Goal: Task Accomplishment & Management: Manage account settings

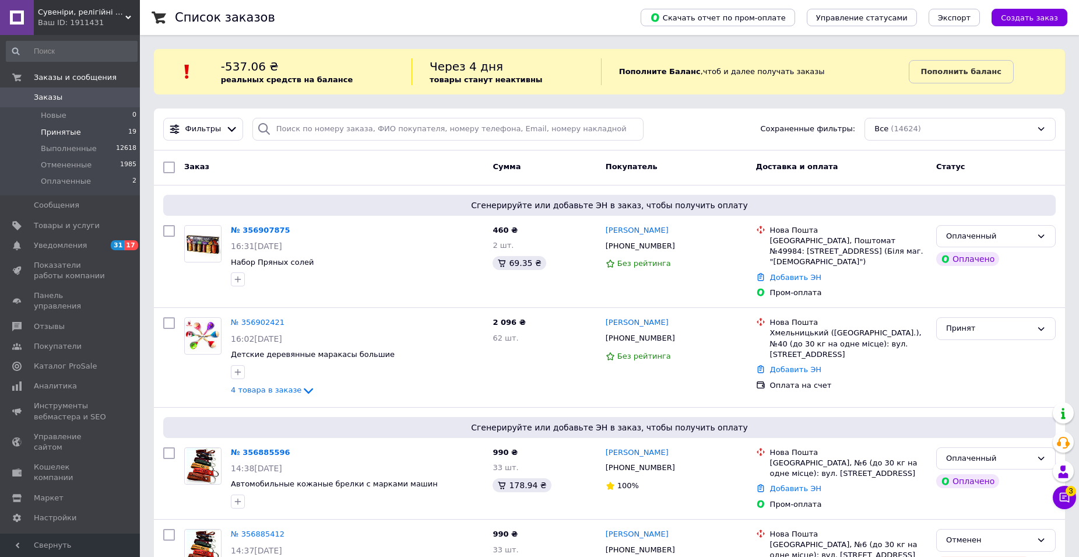
click at [87, 129] on li "Принятые 19" at bounding box center [71, 132] width 143 height 16
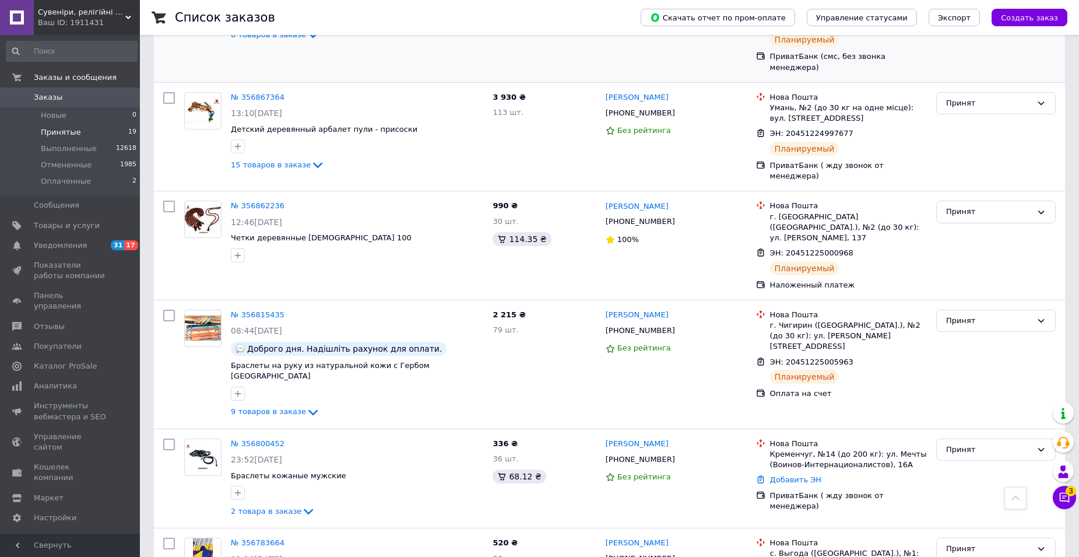
scroll to position [816, 0]
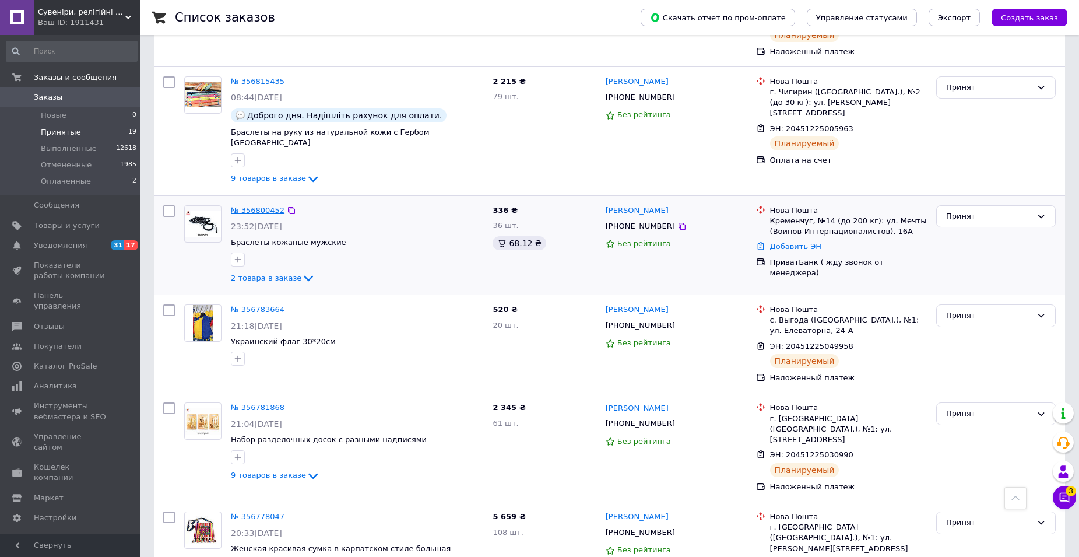
click at [261, 206] on link "№ 356800452" at bounding box center [258, 210] width 54 height 9
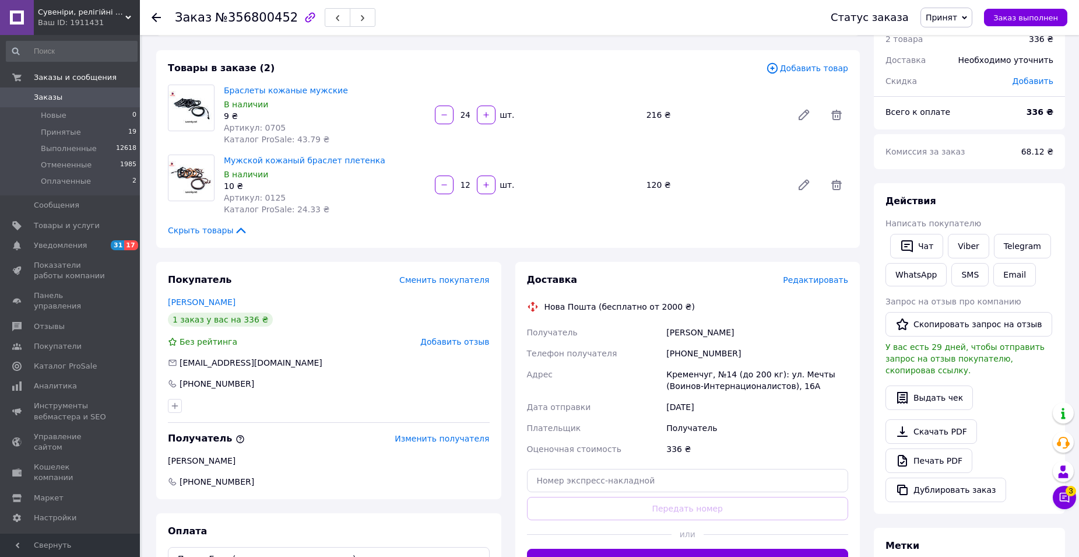
scroll to position [233, 0]
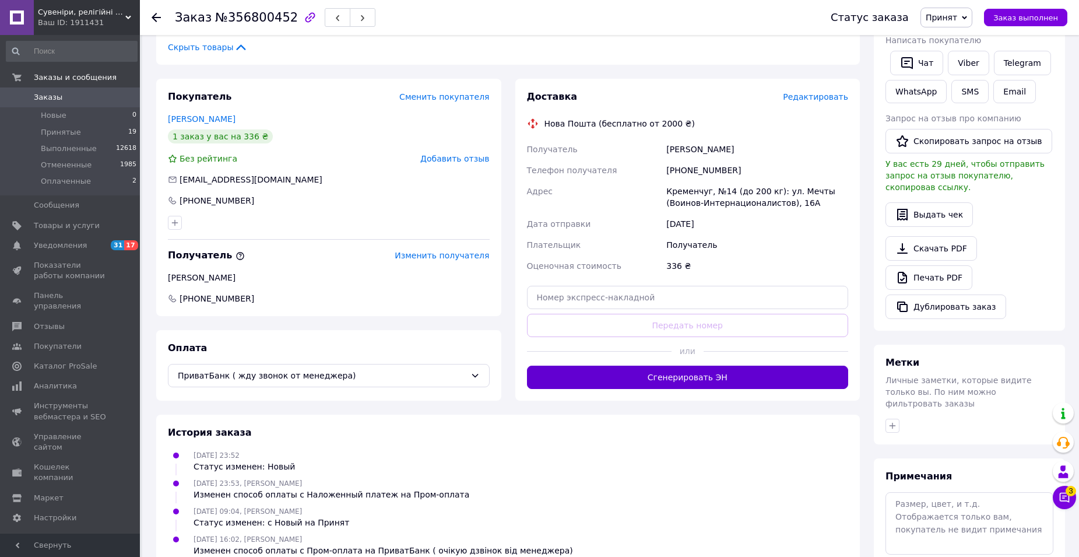
click at [684, 379] on button "Сгенерировать ЭН" at bounding box center [688, 376] width 322 height 23
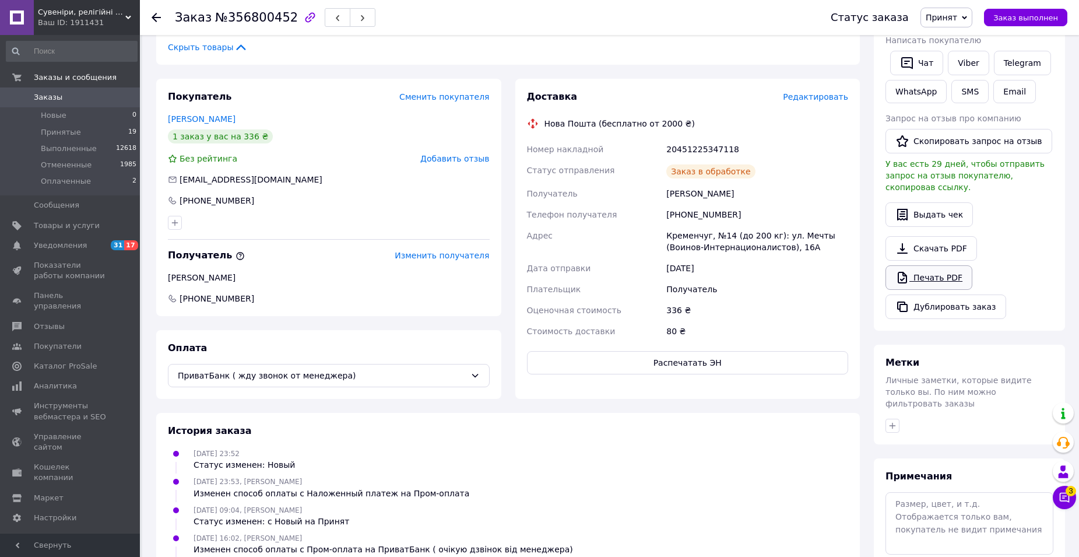
click at [925, 268] on link "Печать PDF" at bounding box center [928, 277] width 87 height 24
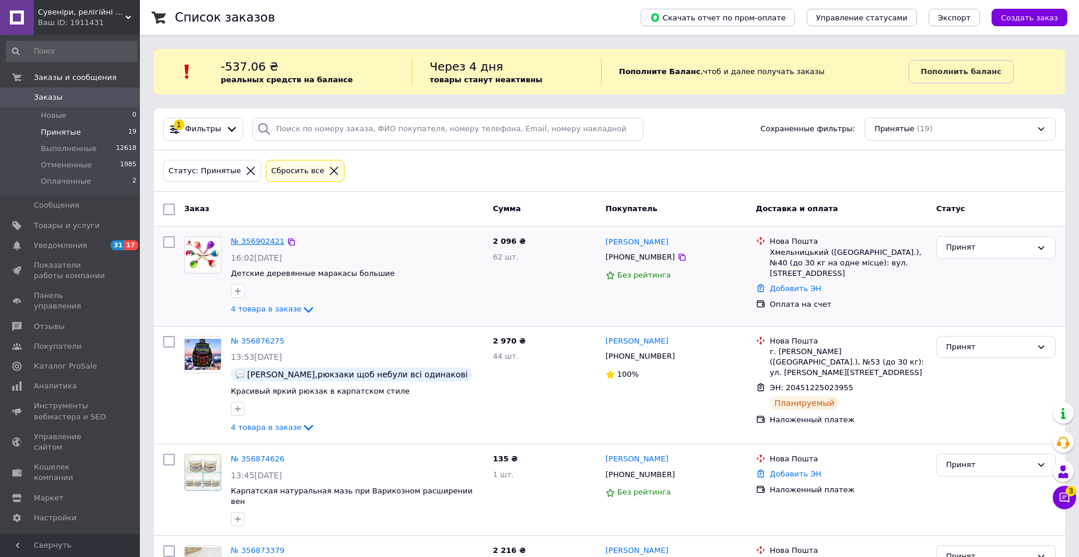
click at [258, 244] on link "№ 356902421" at bounding box center [258, 241] width 54 height 9
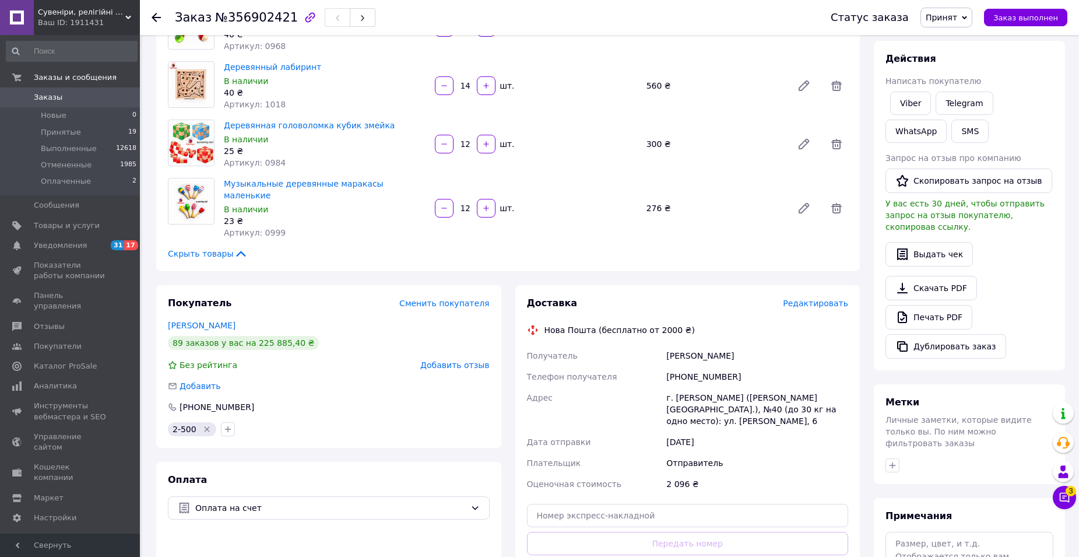
scroll to position [233, 0]
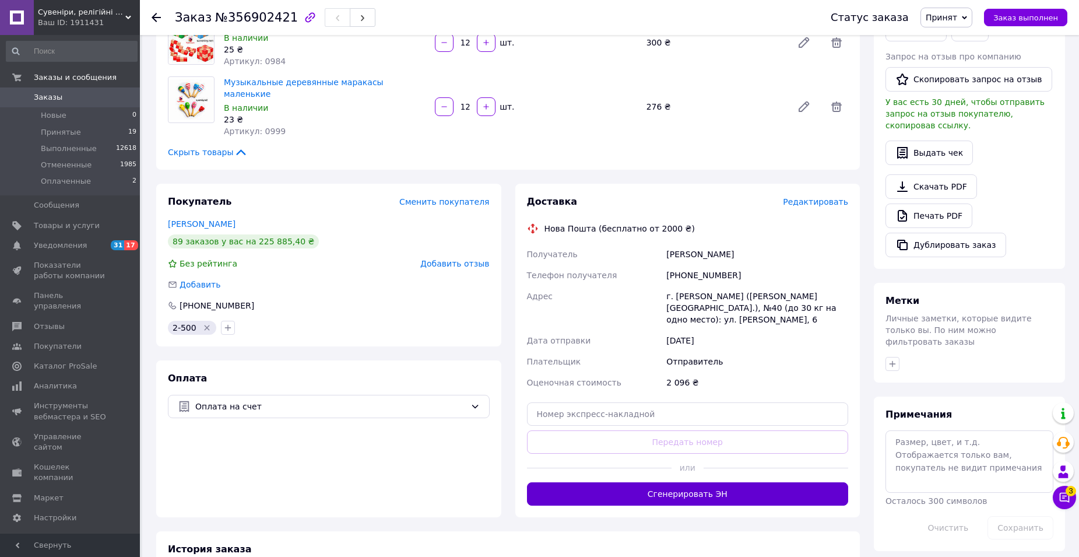
click at [697, 482] on button "Сгенерировать ЭН" at bounding box center [688, 493] width 322 height 23
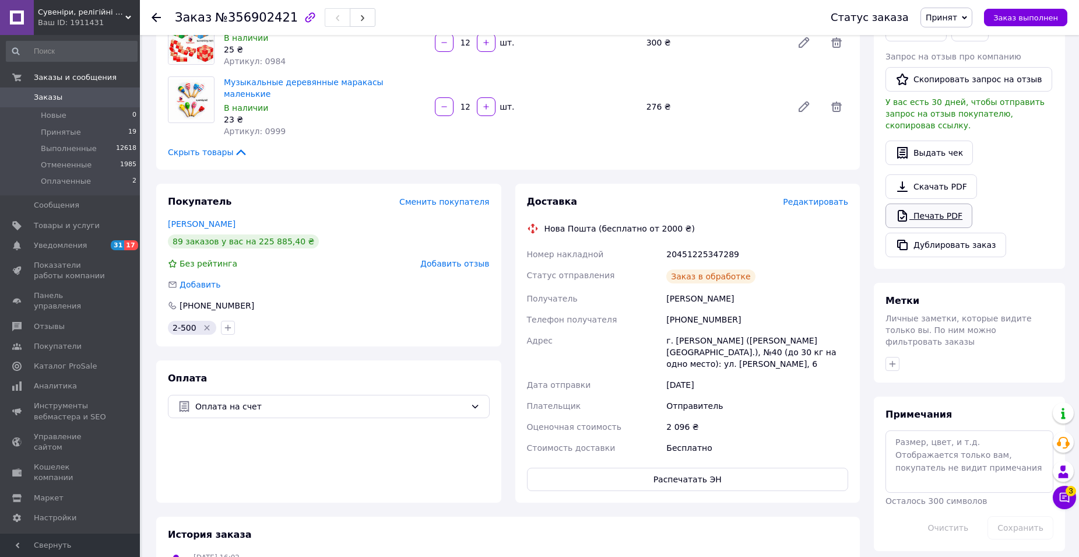
click at [916, 205] on link "Печать PDF" at bounding box center [928, 215] width 87 height 24
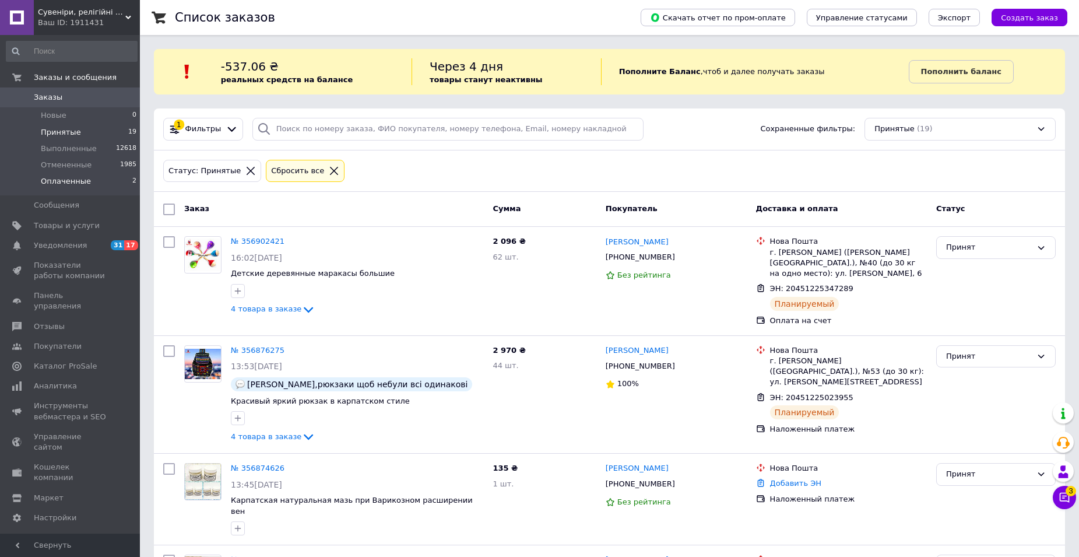
click at [69, 180] on span "Оплаченные" at bounding box center [66, 181] width 50 height 10
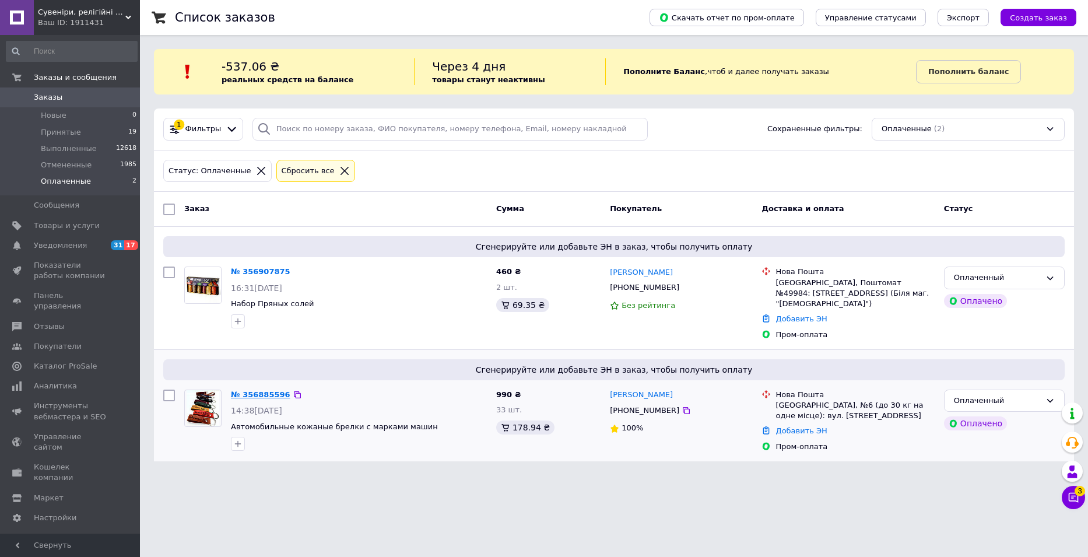
click at [266, 390] on link "№ 356885596" at bounding box center [260, 394] width 59 height 9
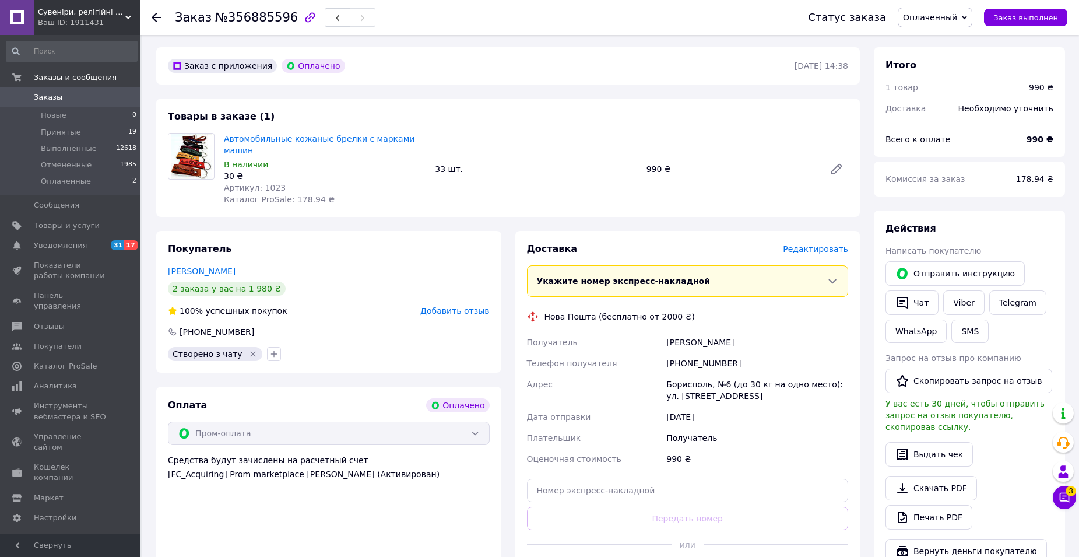
scroll to position [117, 0]
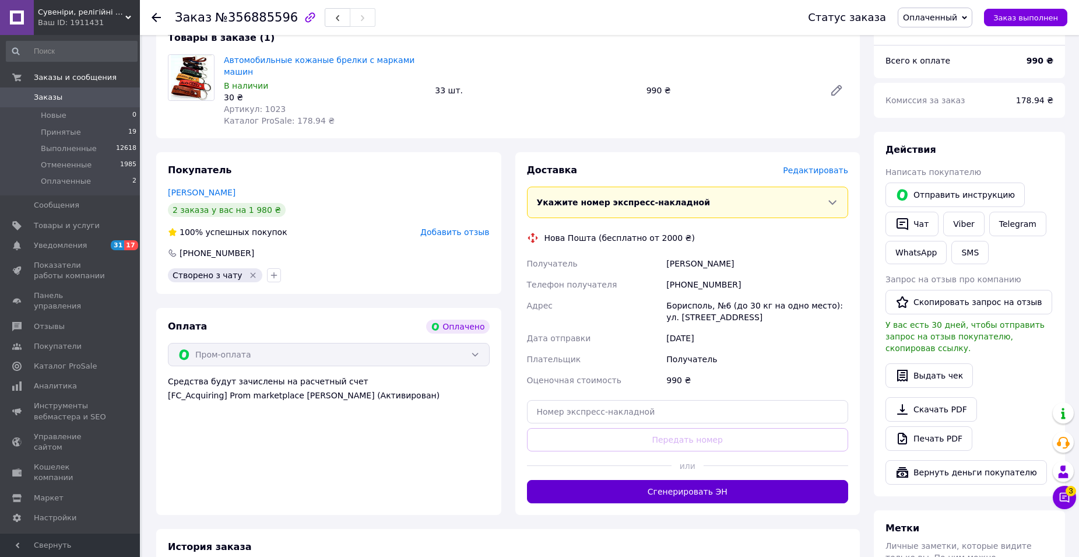
click at [713, 480] on button "Сгенерировать ЭН" at bounding box center [688, 491] width 322 height 23
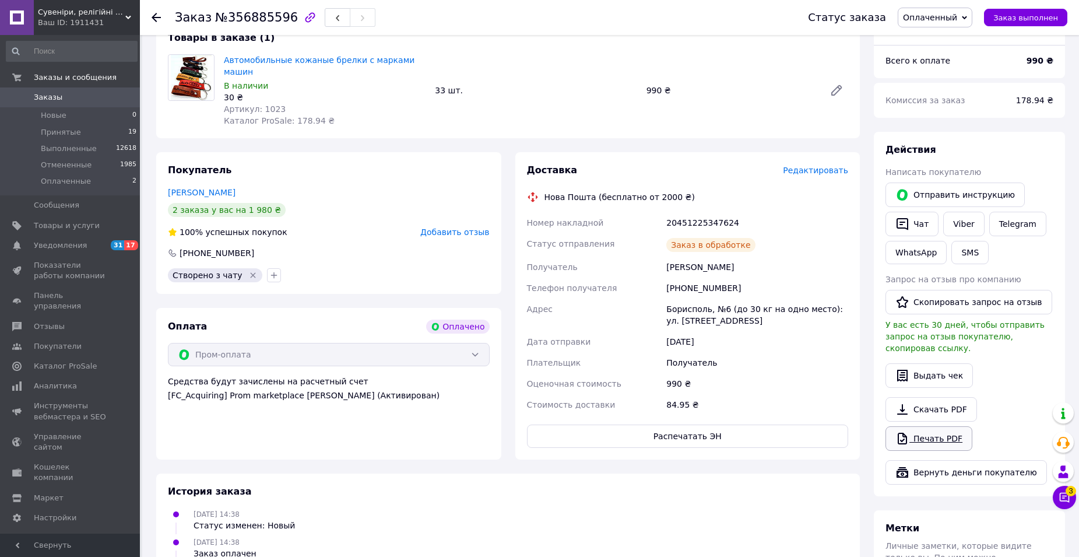
click at [910, 426] on link "Печать PDF" at bounding box center [928, 438] width 87 height 24
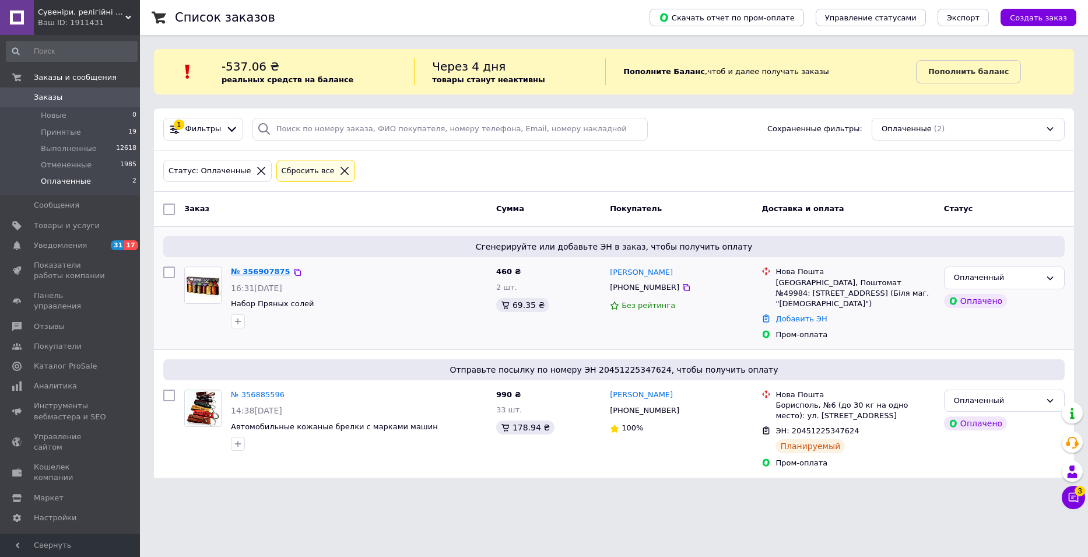
click at [261, 272] on link "№ 356907875" at bounding box center [260, 271] width 59 height 9
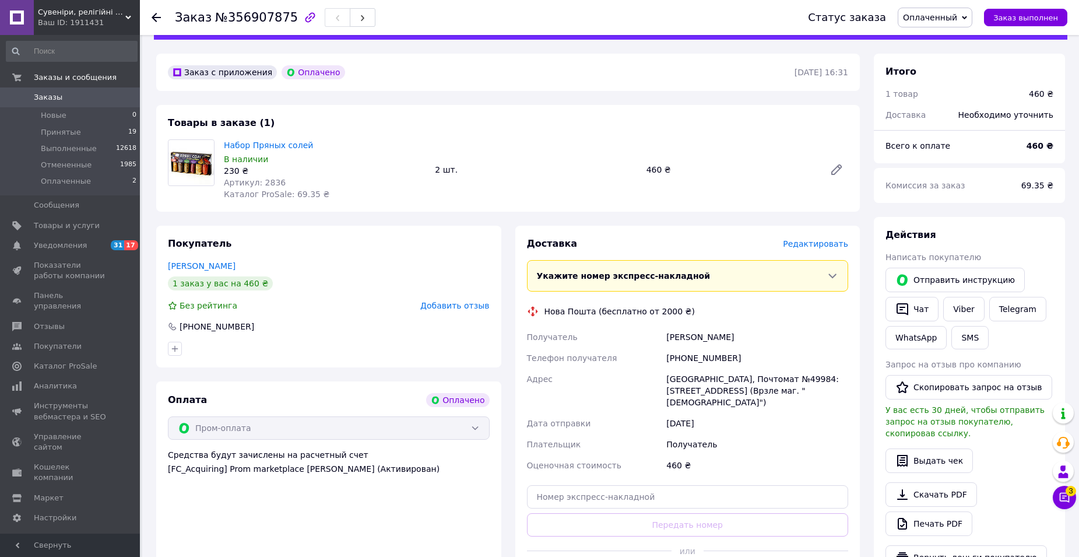
scroll to position [58, 0]
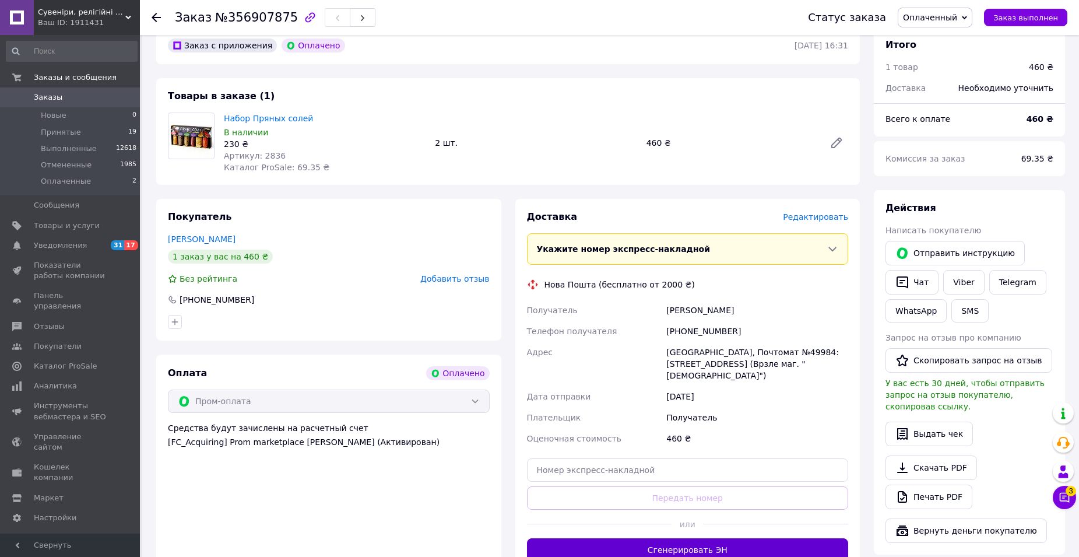
click at [689, 538] on button "Сгенерировать ЭН" at bounding box center [688, 549] width 322 height 23
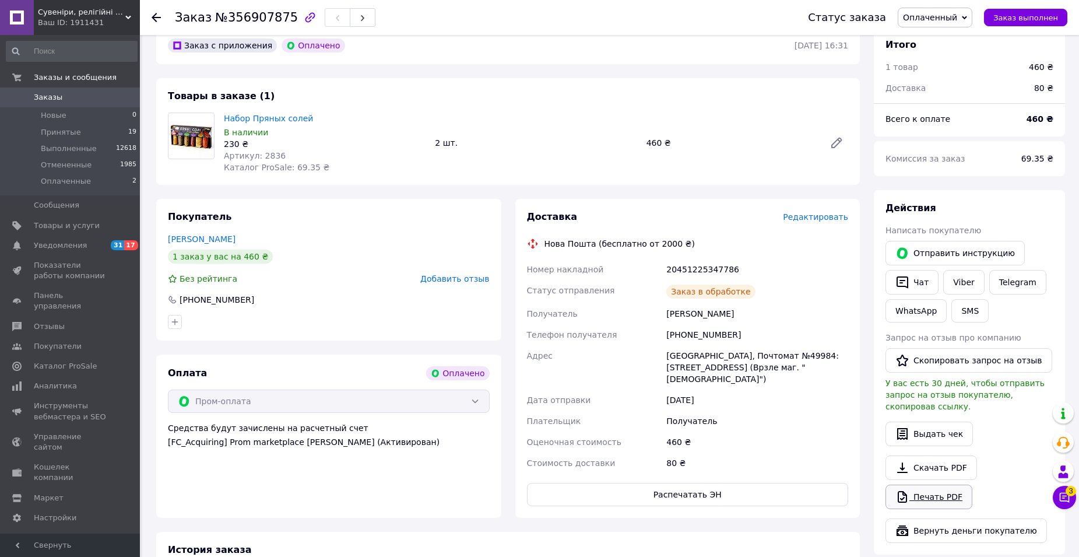
click at [912, 484] on link "Печать PDF" at bounding box center [928, 496] width 87 height 24
click at [70, 130] on span "Принятые" at bounding box center [61, 132] width 40 height 10
